Goal: Obtain resource: Obtain resource

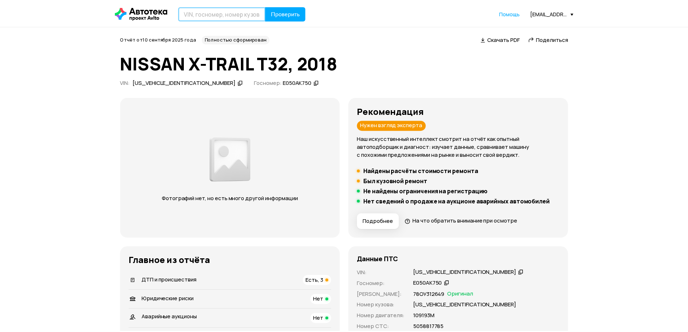
scroll to position [5, 0]
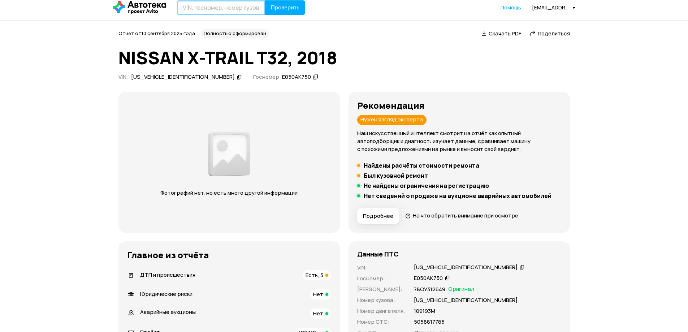
click at [215, 10] on input "text" at bounding box center [221, 7] width 88 height 14
type input "V"
type input "М533СВ750"
click at [265, 0] on button "Проверить" at bounding box center [285, 7] width 40 height 14
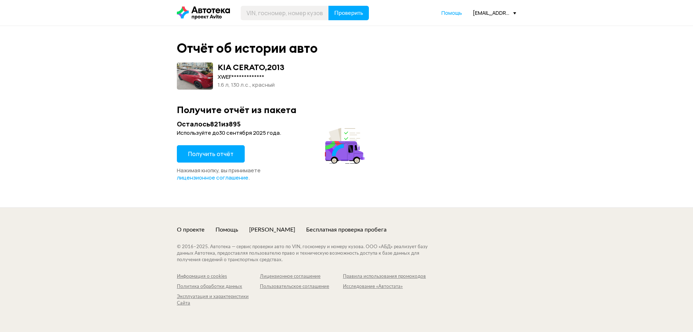
click at [202, 79] on span at bounding box center [195, 75] width 36 height 27
click at [201, 150] on span "Получить отчёт" at bounding box center [210, 154] width 45 height 8
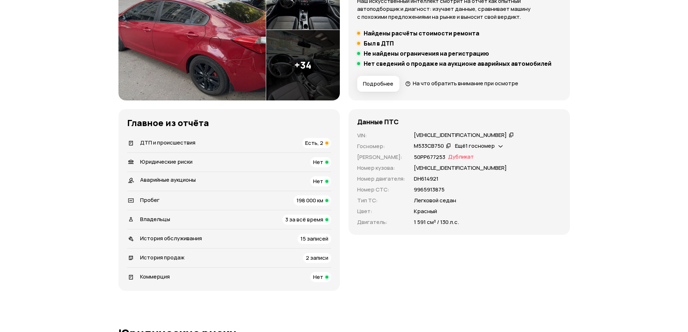
scroll to position [144, 0]
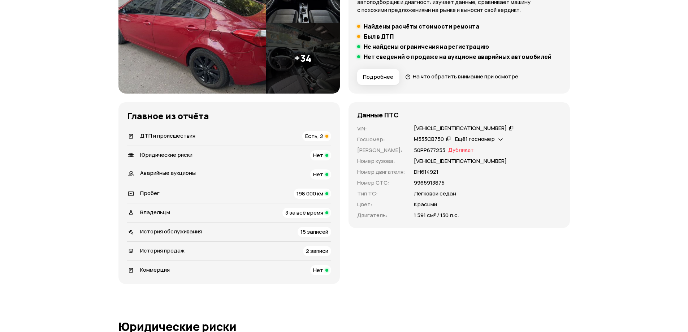
click at [309, 132] on span "Есть, 2" at bounding box center [314, 136] width 18 height 8
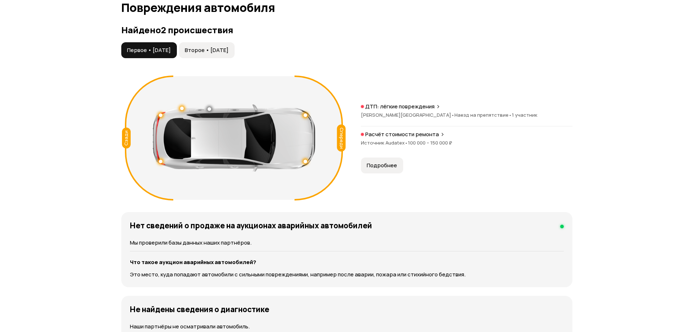
scroll to position [748, 0]
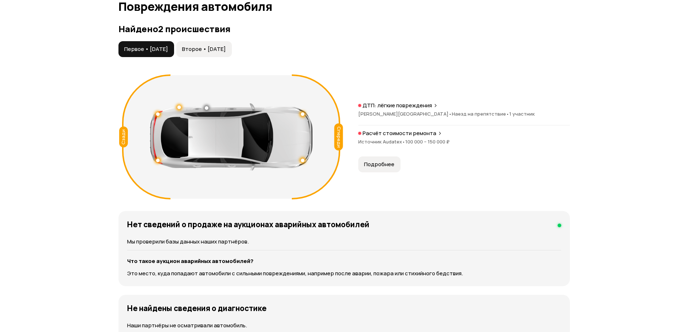
click at [415, 130] on p "Расчёт стоимости ремонта" at bounding box center [399, 133] width 74 height 7
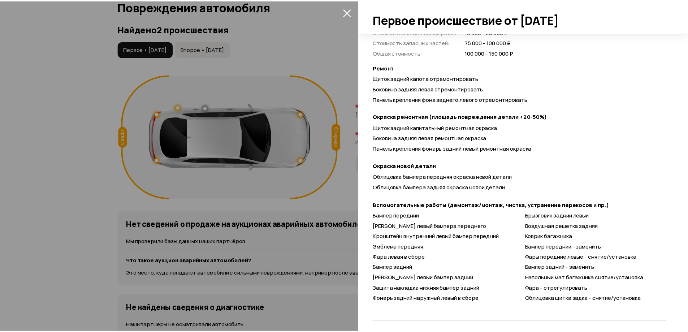
scroll to position [235, 0]
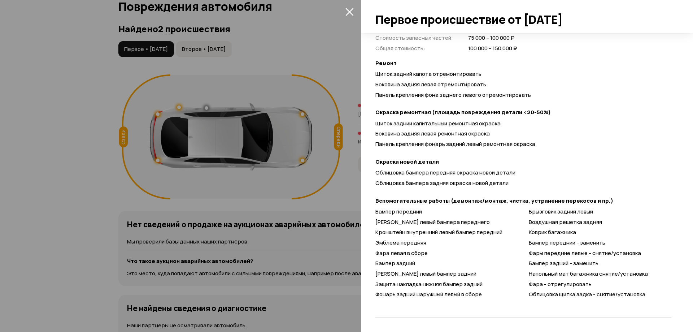
click at [284, 160] on div at bounding box center [346, 166] width 693 height 332
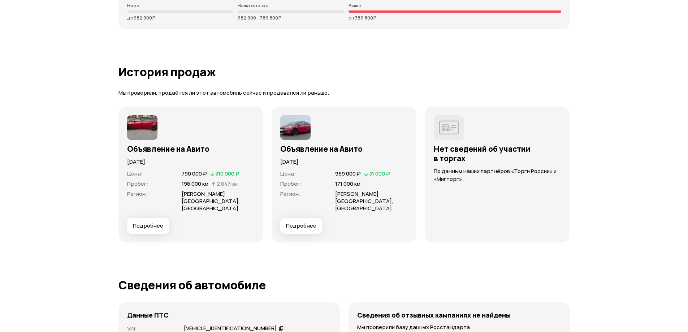
scroll to position [1867, 0]
